Goal: Find specific page/section

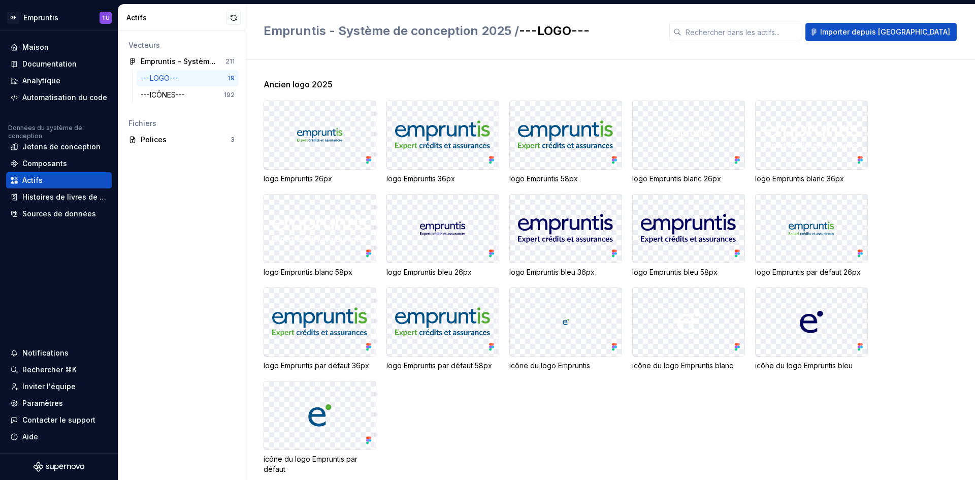
click at [901, 79] on div "Ancien logo 2025" at bounding box center [620, 84] width 712 height 12
click at [176, 94] on font "---ICÔNES---" at bounding box center [163, 94] width 44 height 9
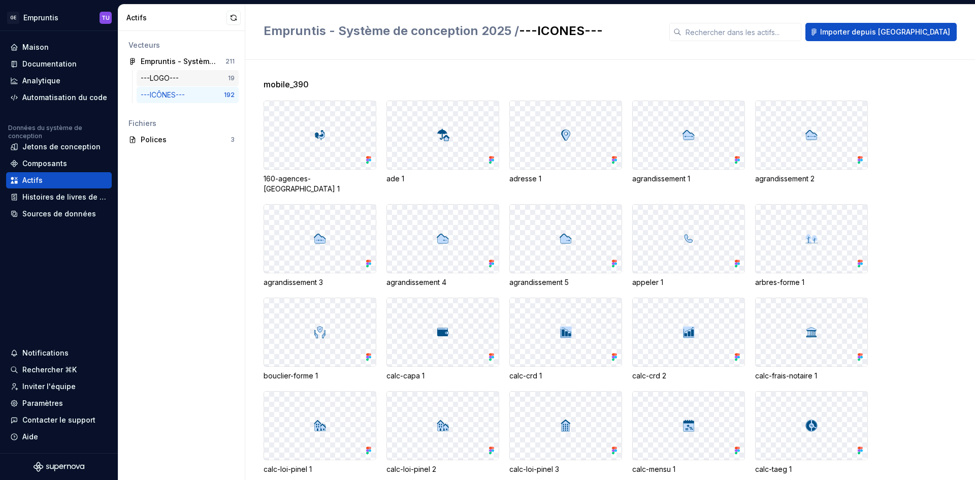
click at [179, 80] on font "---LOGO---" at bounding box center [160, 78] width 38 height 9
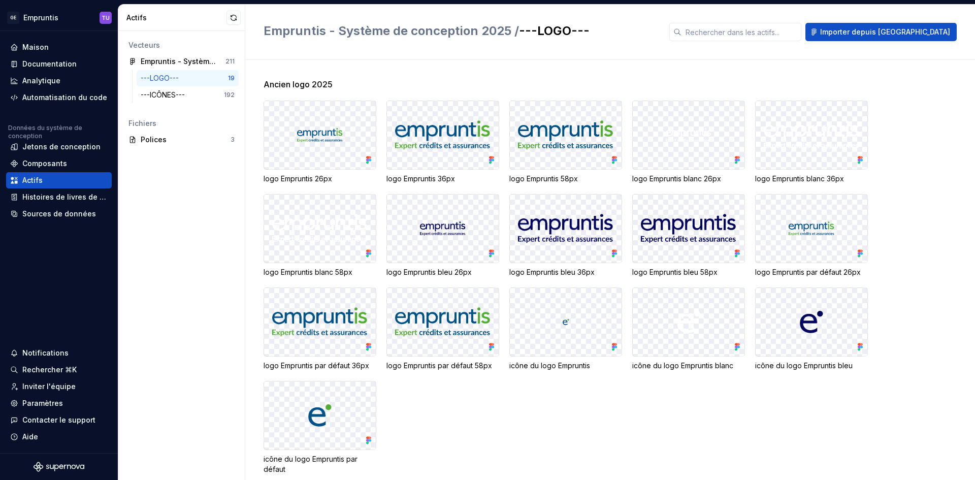
click at [926, 149] on div "logo Empruntis 26px logo Empruntis 36px logo Empruntis 58px logo Empruntis blan…" at bounding box center [620, 288] width 712 height 374
click at [461, 135] on img at bounding box center [442, 135] width 95 height 30
